Goal: Task Accomplishment & Management: Manage account settings

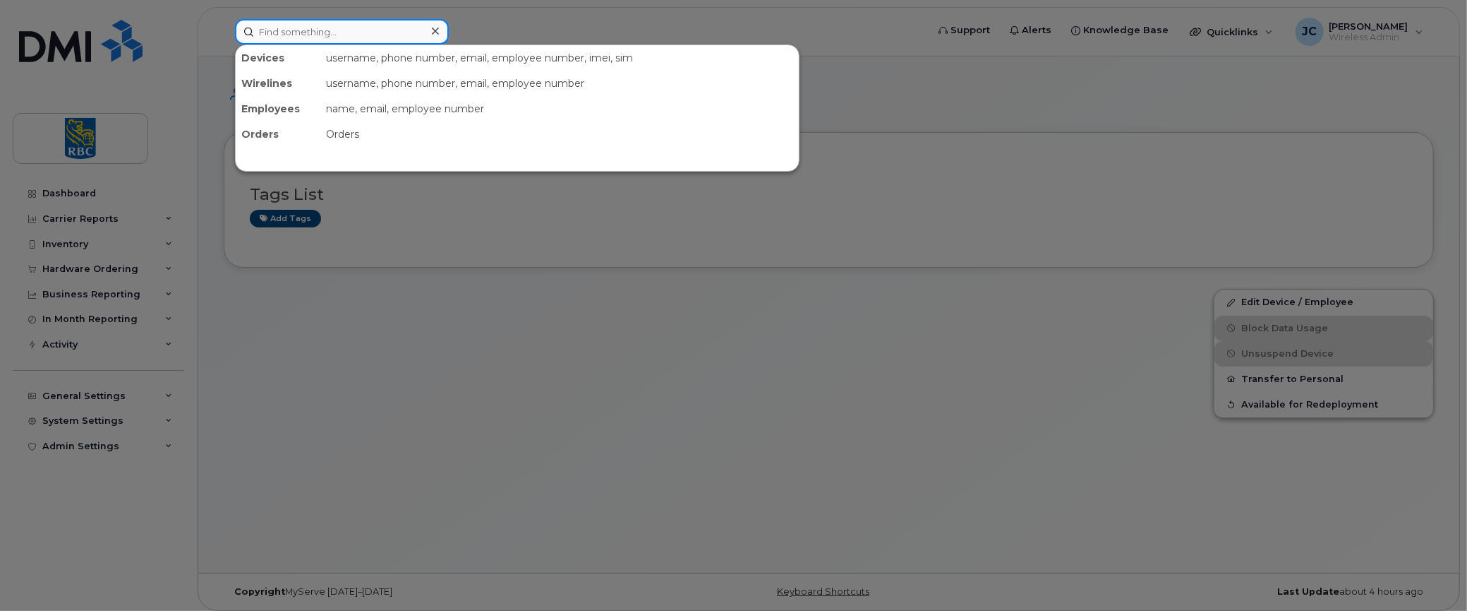
click at [305, 32] on input at bounding box center [342, 31] width 214 height 25
paste input "4373240422"
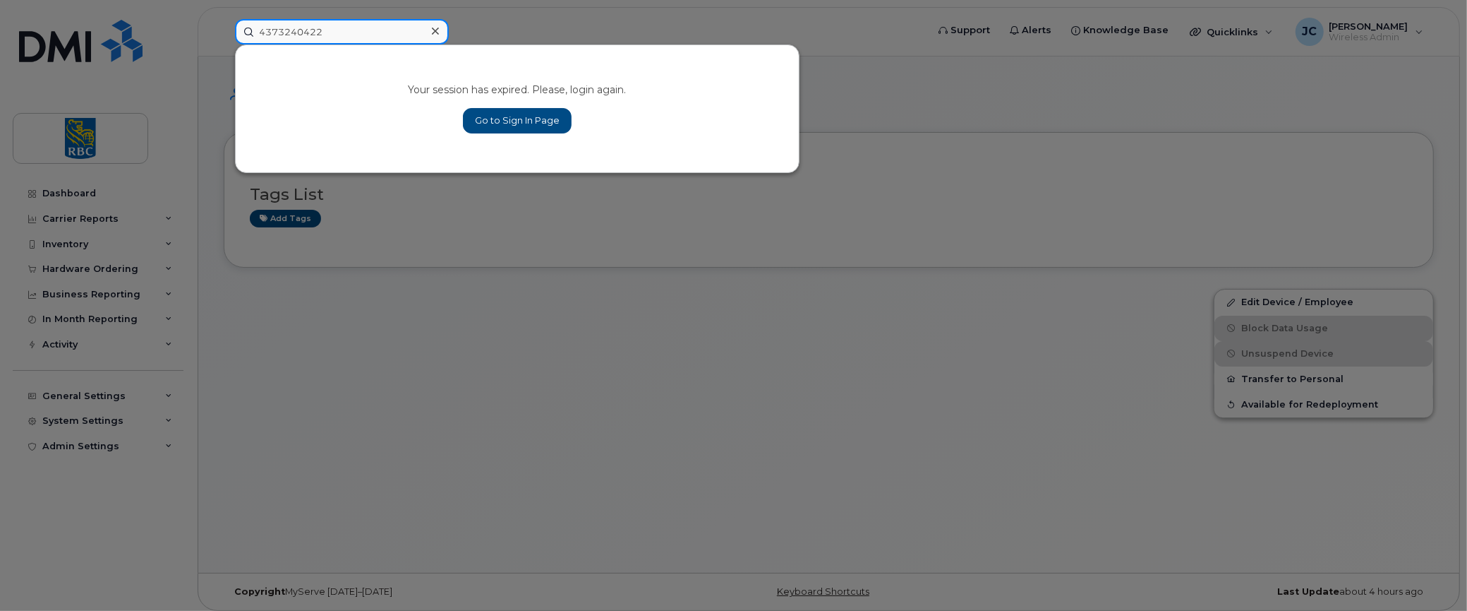
type input "4373240422"
click at [518, 112] on link "Go to Sign In Page" at bounding box center [517, 120] width 109 height 25
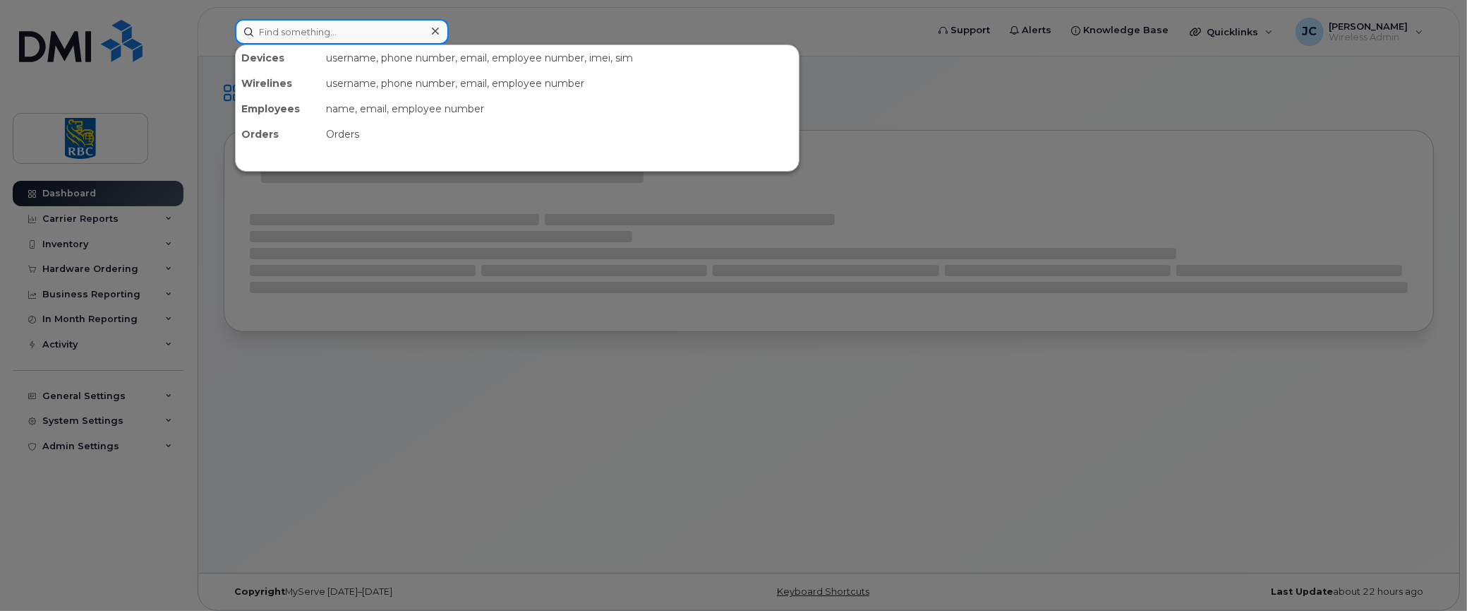
click at [316, 28] on input at bounding box center [342, 31] width 214 height 25
paste input "4373240422"
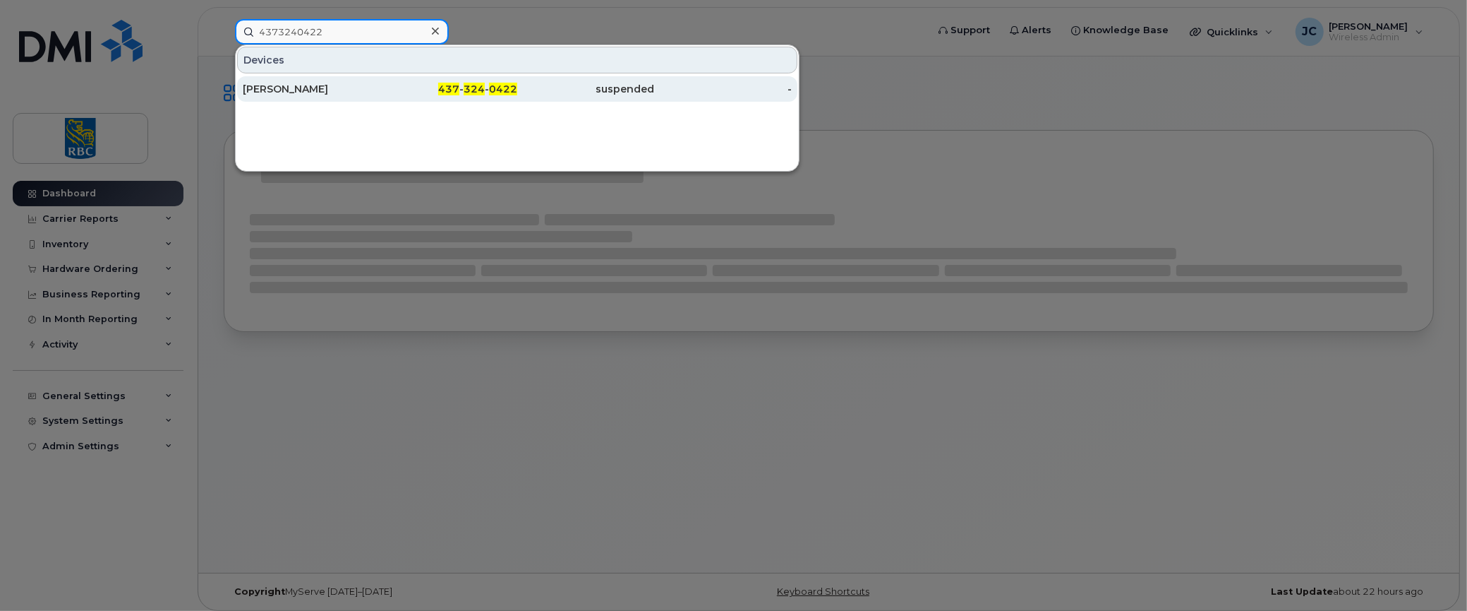
type input "4373240422"
click at [277, 80] on div "Anokh Shetty" at bounding box center [312, 88] width 138 height 25
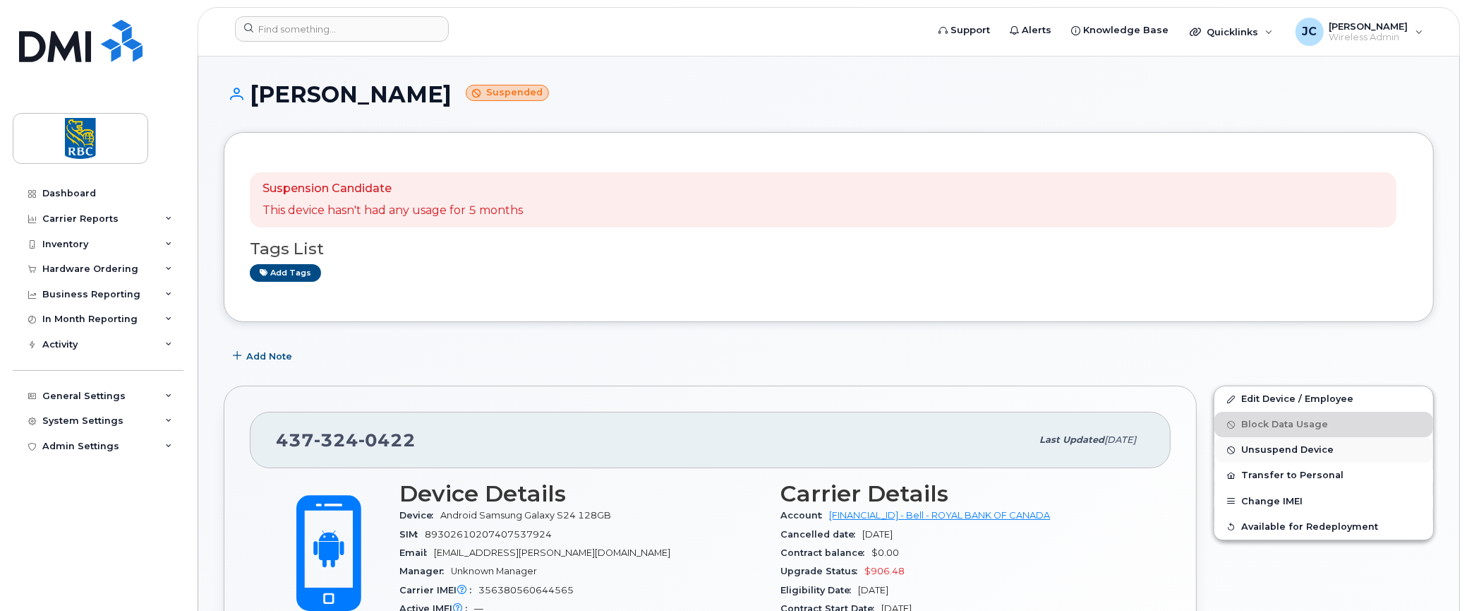
click at [1290, 456] on button "Unsuspend Device" at bounding box center [1324, 449] width 219 height 25
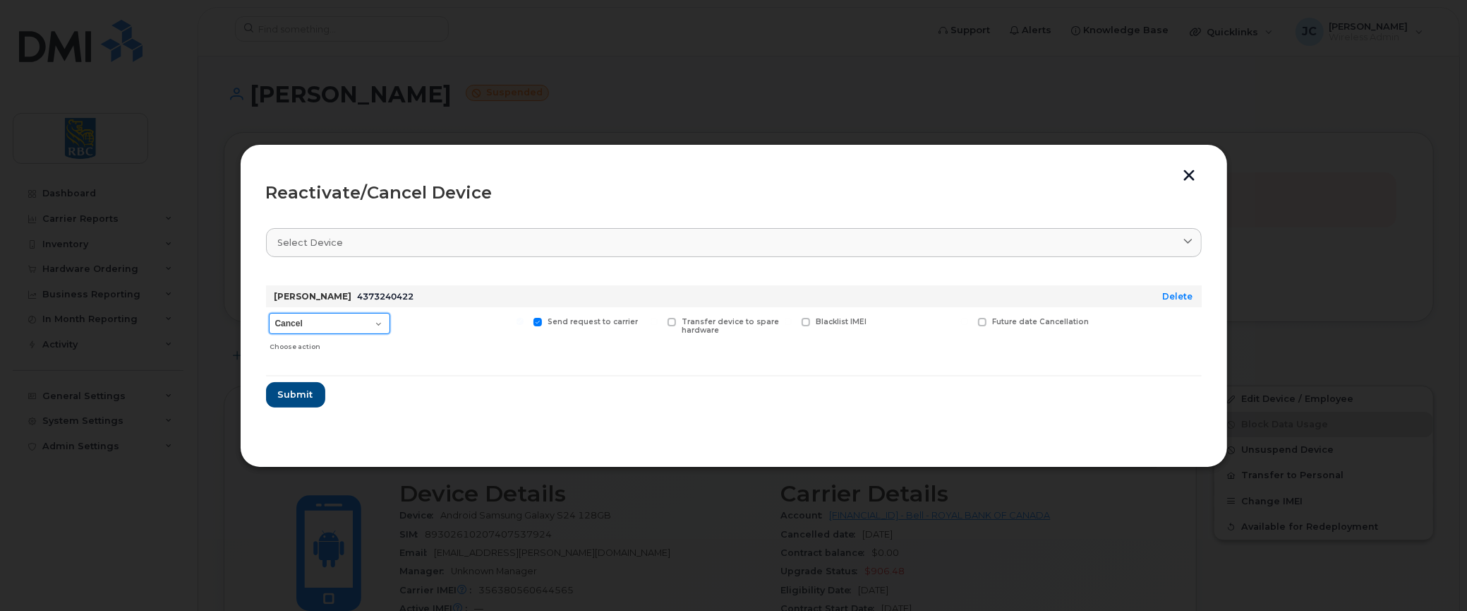
click at [380, 322] on select "Cancel Suspend - Extend Suspension Reactivate" at bounding box center [329, 323] width 121 height 21
select select "[object Object]"
click at [269, 313] on select "Cancel Suspend - Extend Suspension Reactivate" at bounding box center [329, 323] width 121 height 21
click at [298, 388] on span "Submit" at bounding box center [294, 393] width 35 height 13
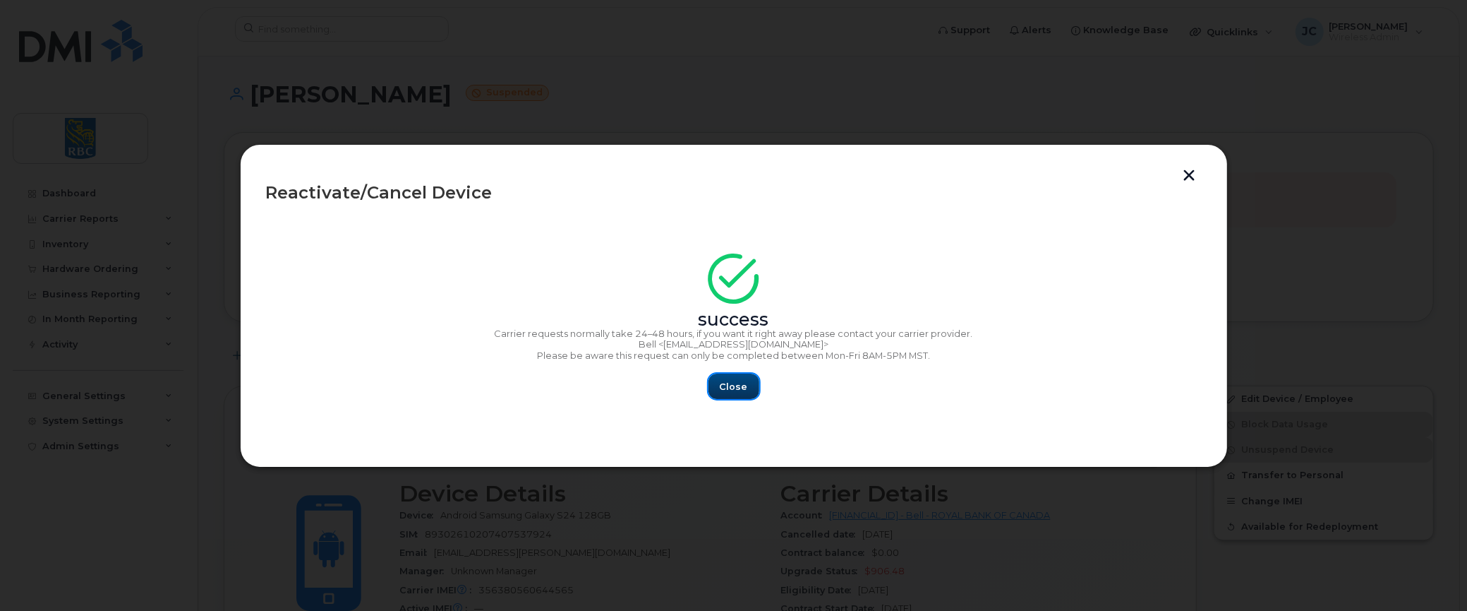
click at [739, 384] on span "Close" at bounding box center [734, 386] width 28 height 13
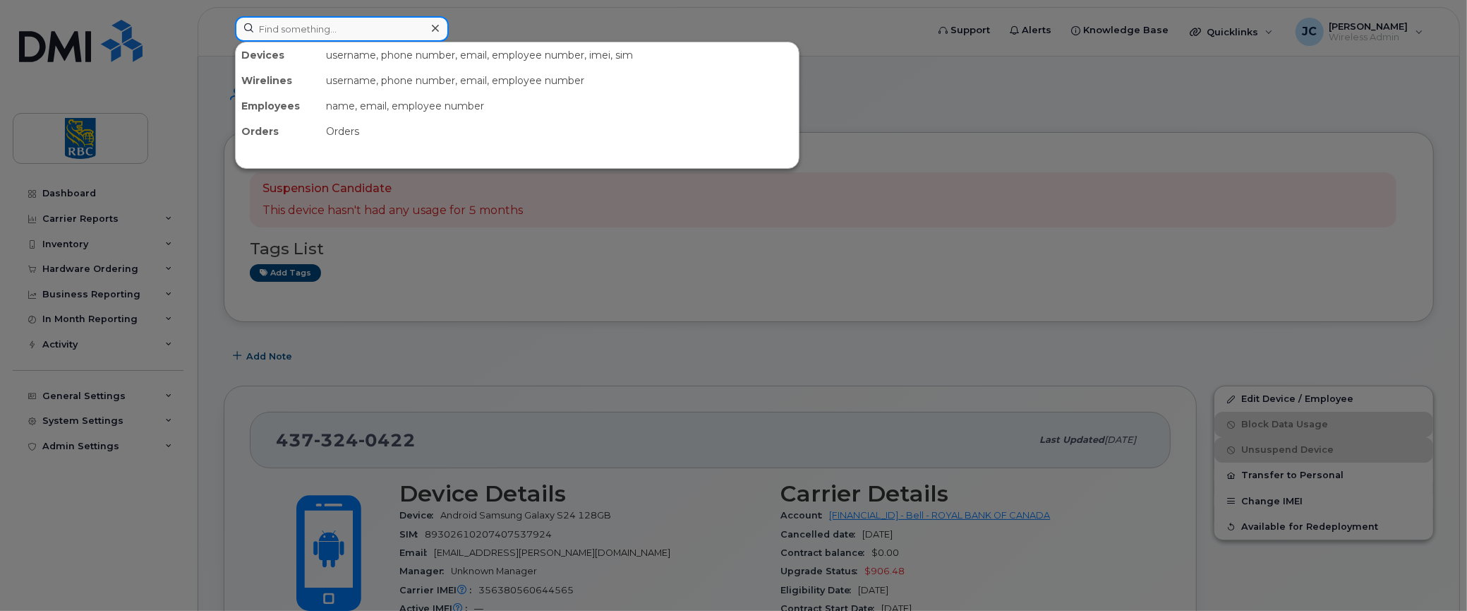
click at [364, 22] on input at bounding box center [342, 28] width 214 height 25
click at [315, 26] on input at bounding box center [342, 28] width 214 height 25
paste input "4373240422"
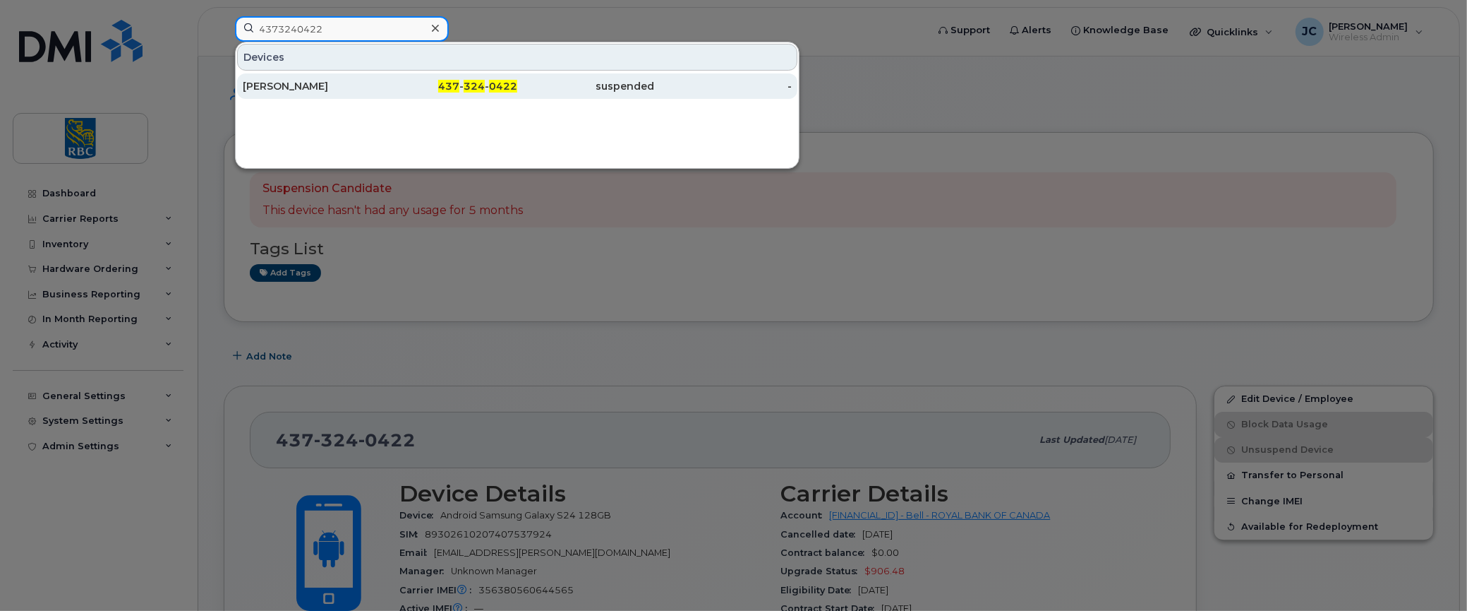
type input "4373240422"
click at [284, 84] on div "Anokh Shetty" at bounding box center [312, 86] width 138 height 14
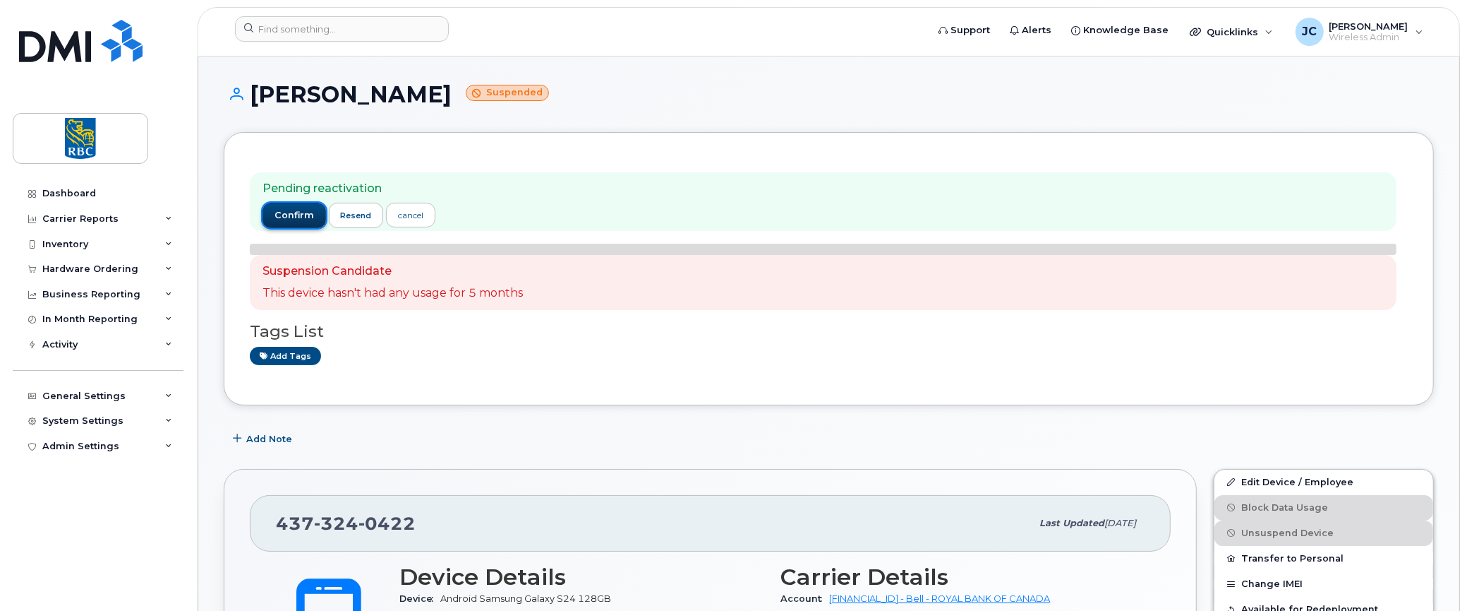
click at [291, 211] on span "confirm" at bounding box center [295, 215] width 40 height 13
